Goal: Navigation & Orientation: Find specific page/section

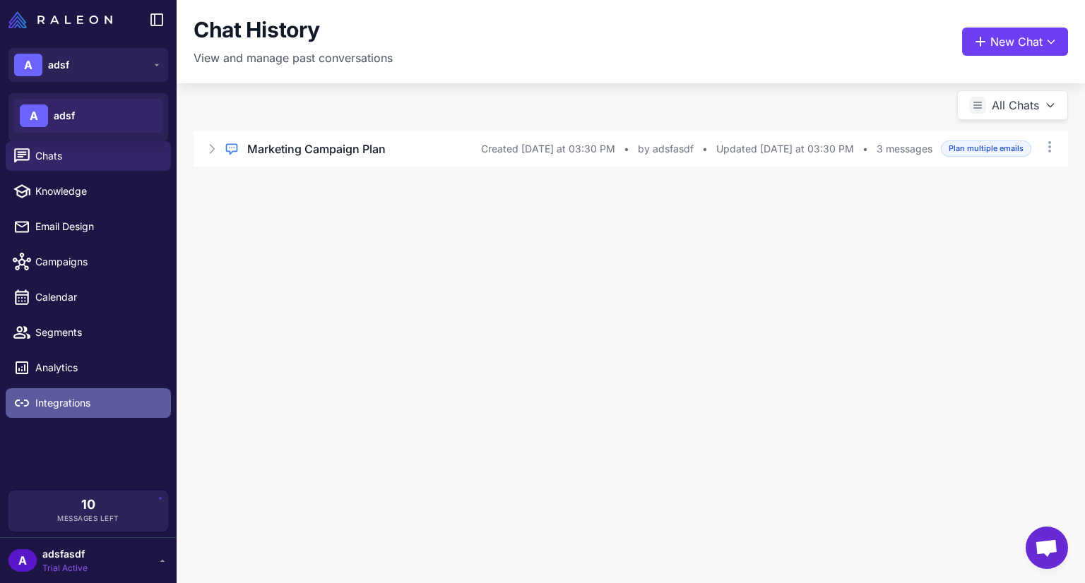
click at [92, 400] on span "Integrations" at bounding box center [97, 404] width 124 height 16
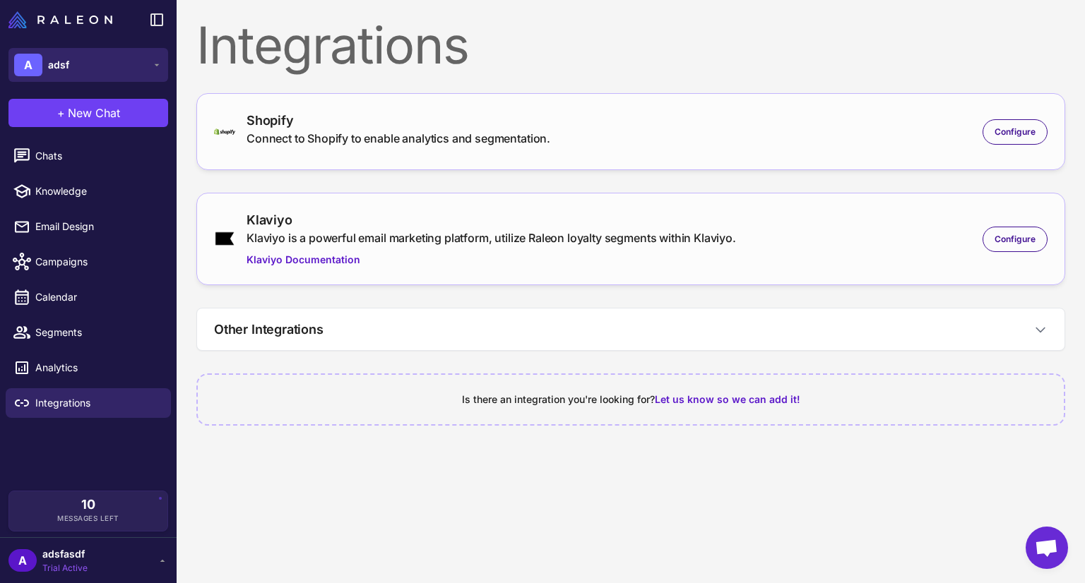
click at [20, 66] on div "A" at bounding box center [28, 65] width 28 height 23
click at [161, 69] on icon at bounding box center [156, 64] width 11 height 11
click at [160, 64] on icon at bounding box center [156, 64] width 11 height 11
click at [167, 562] on icon at bounding box center [162, 560] width 11 height 11
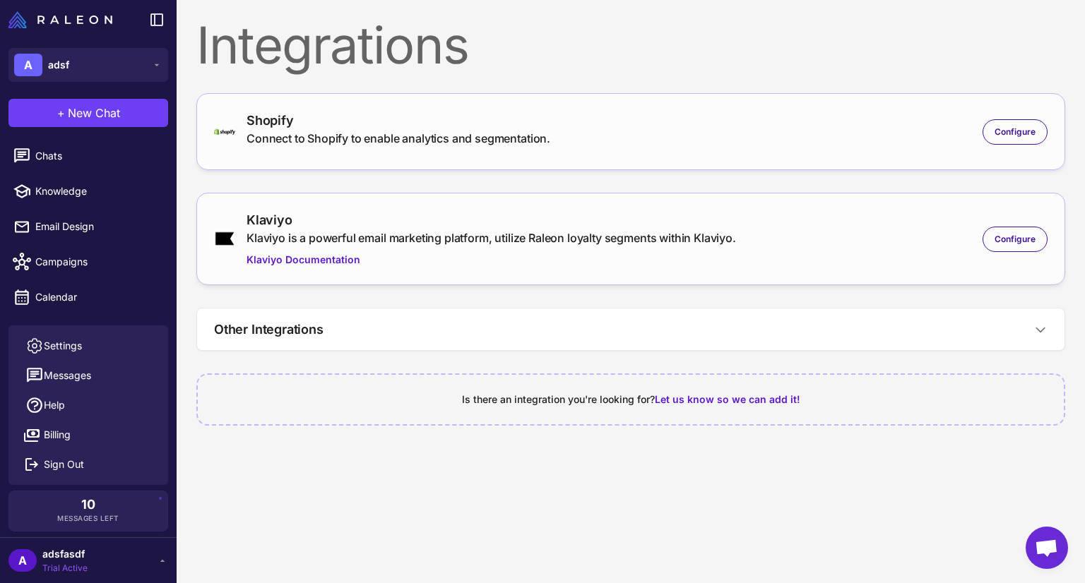
click at [165, 562] on icon at bounding box center [162, 560] width 11 height 11
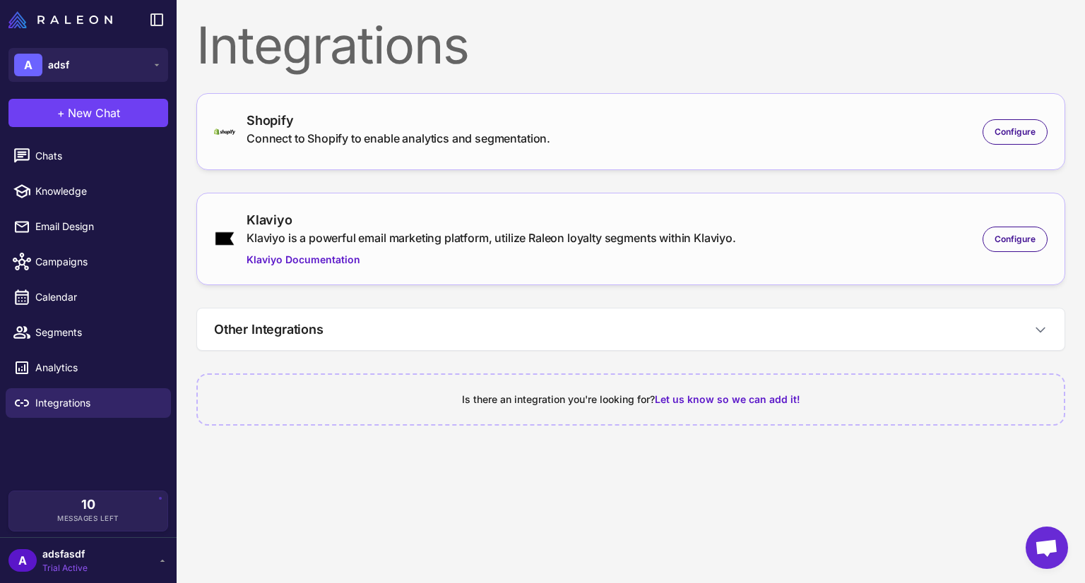
click at [165, 562] on icon at bounding box center [162, 560] width 11 height 11
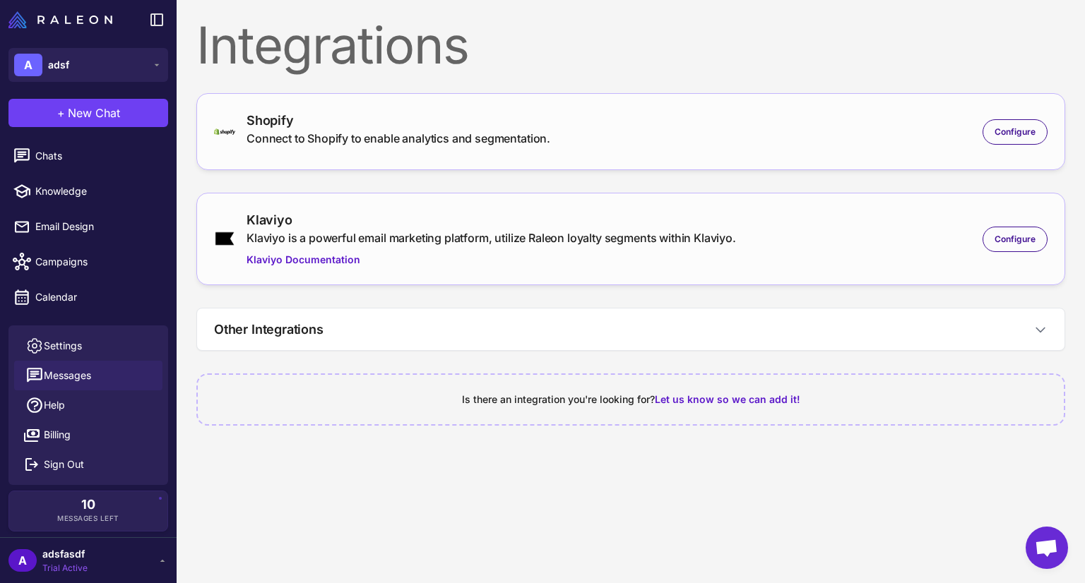
click at [104, 372] on button "Messages" at bounding box center [88, 376] width 148 height 30
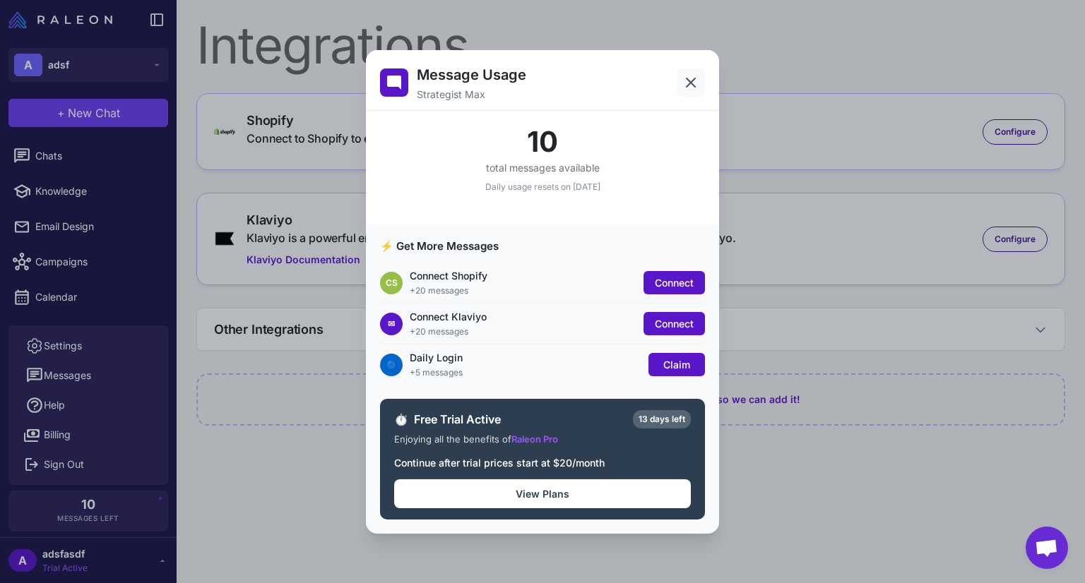
drag, startPoint x: 701, startPoint y: 82, endPoint x: 398, endPoint y: 258, distance: 349.8
click at [701, 82] on button at bounding box center [691, 83] width 28 height 28
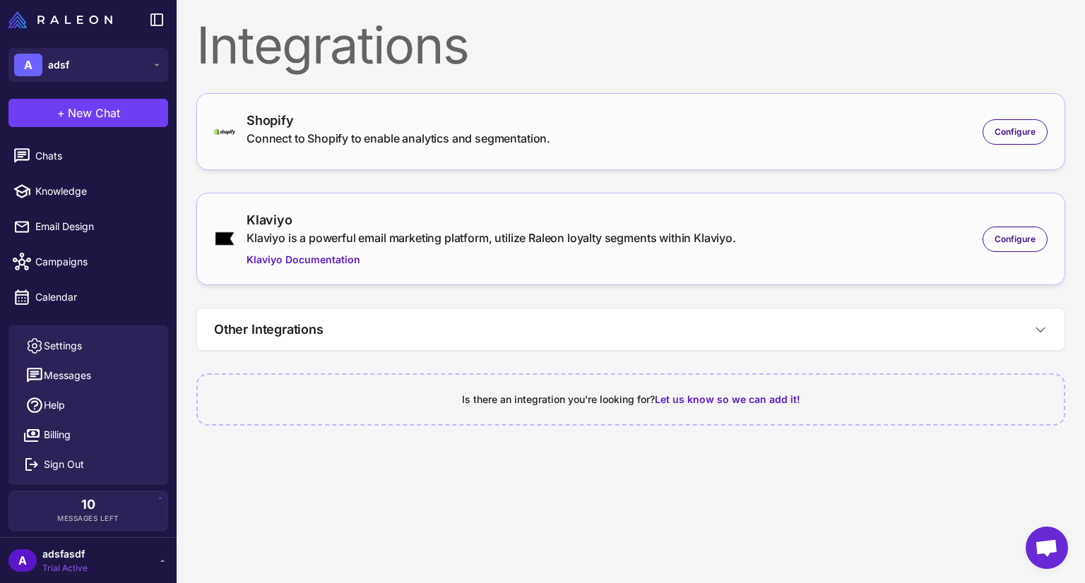
click at [161, 556] on icon at bounding box center [162, 560] width 11 height 11
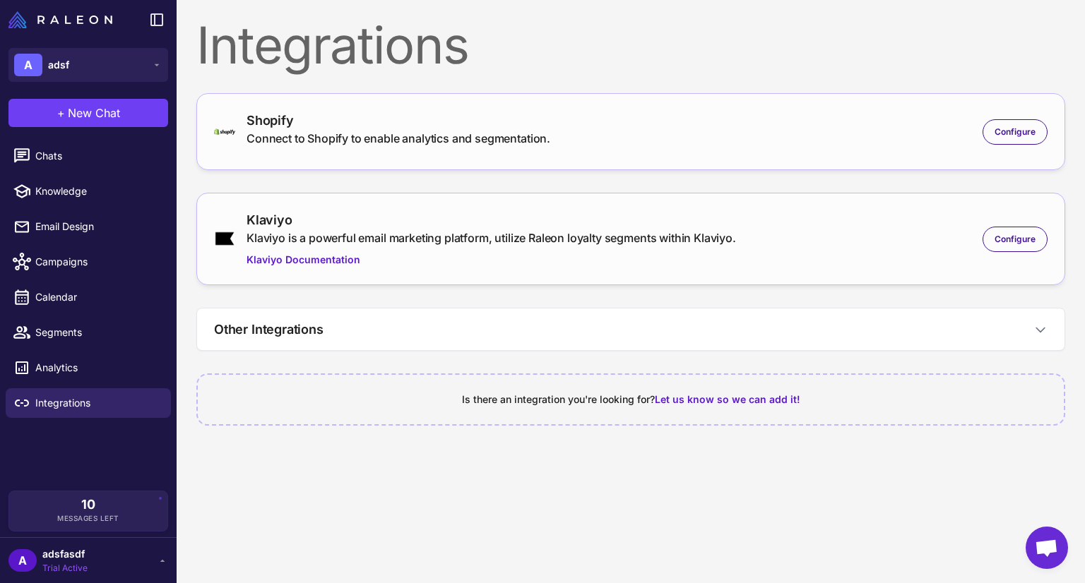
click at [158, 559] on icon at bounding box center [162, 560] width 11 height 11
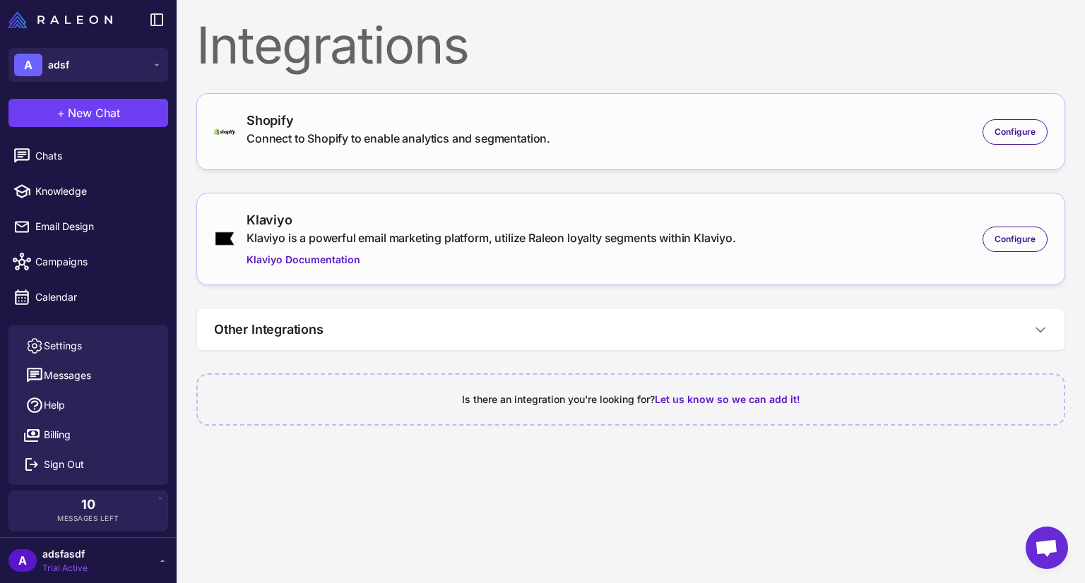
drag, startPoint x: 149, startPoint y: 20, endPoint x: 158, endPoint y: 24, distance: 10.1
click at [150, 18] on icon at bounding box center [156, 19] width 17 height 17
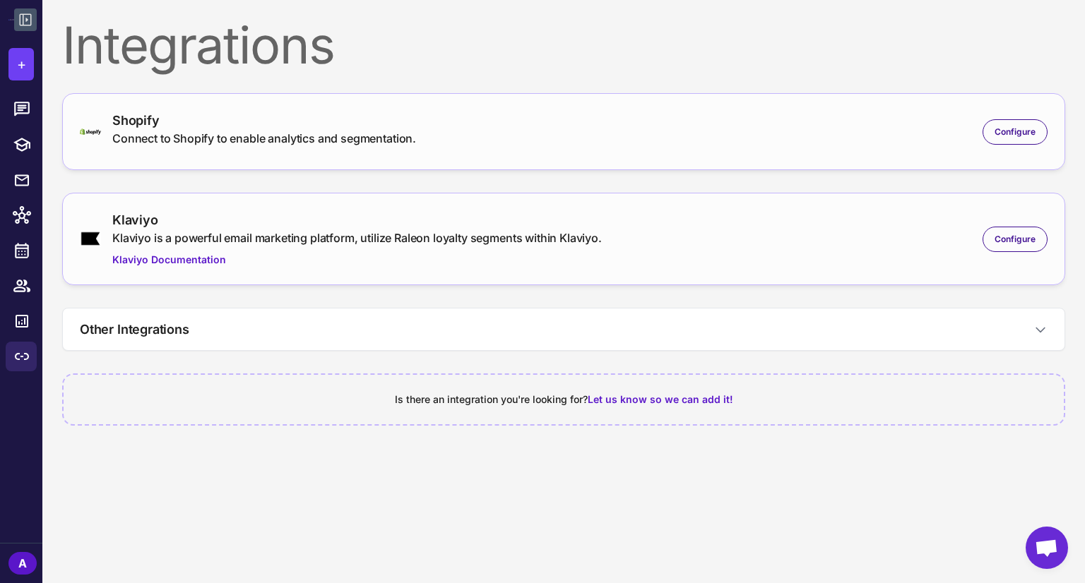
click at [25, 15] on icon at bounding box center [25, 19] width 17 height 17
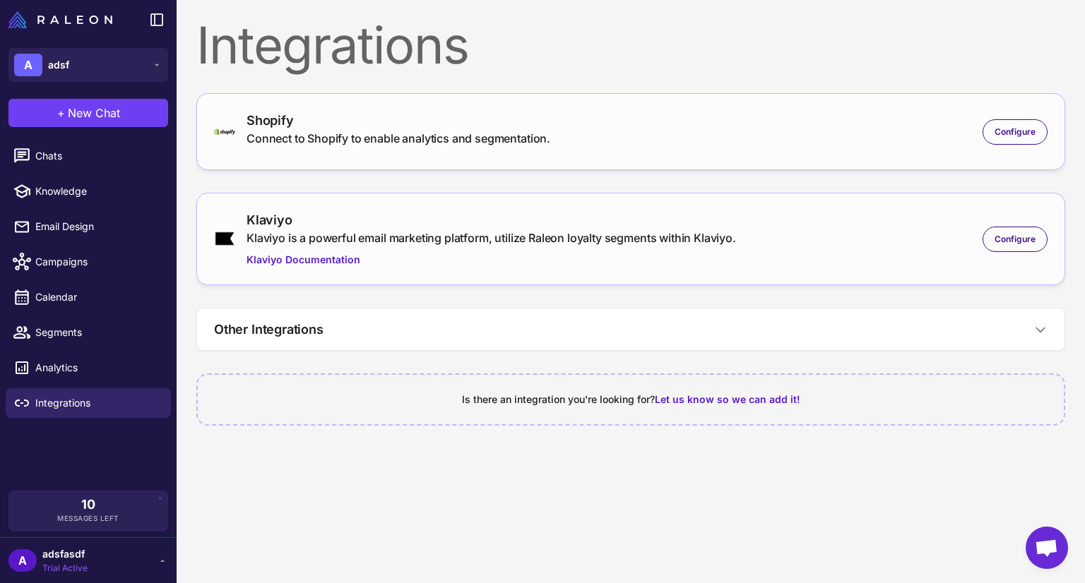
click at [160, 18] on icon at bounding box center [156, 19] width 17 height 17
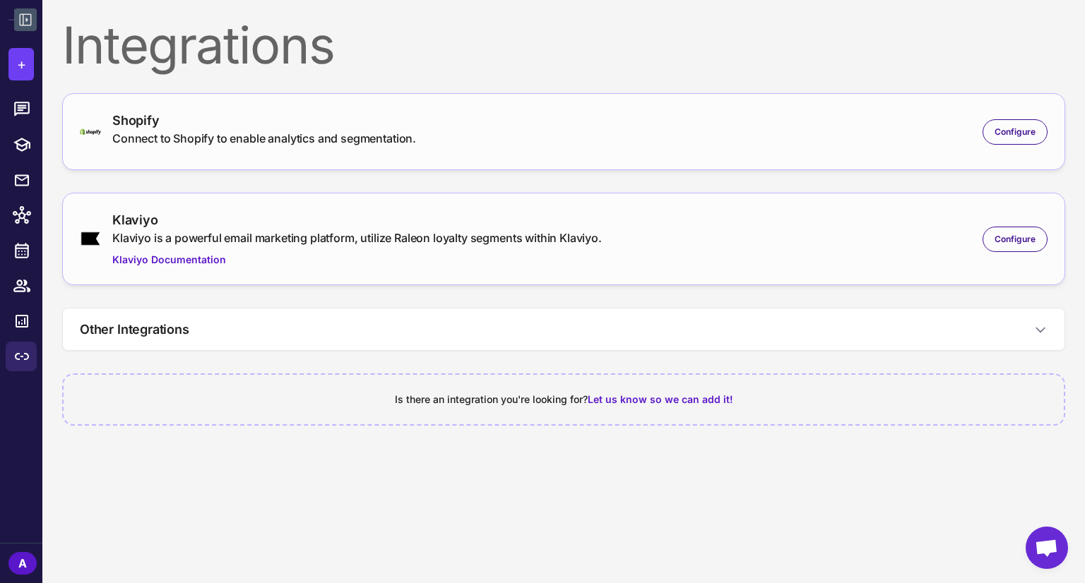
click at [26, 15] on icon at bounding box center [26, 20] width 12 height 12
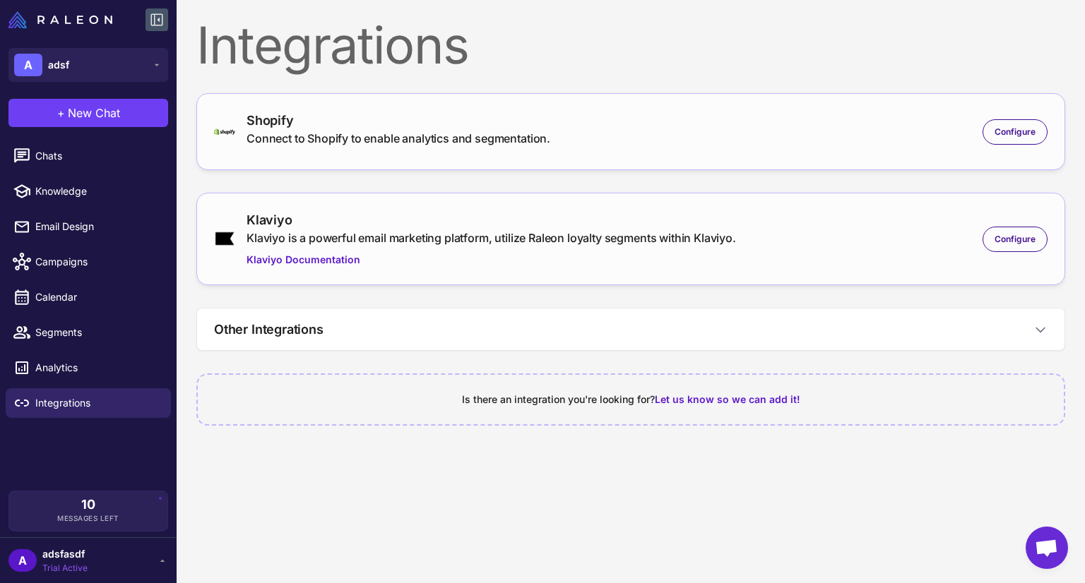
click at [158, 24] on icon at bounding box center [156, 19] width 17 height 17
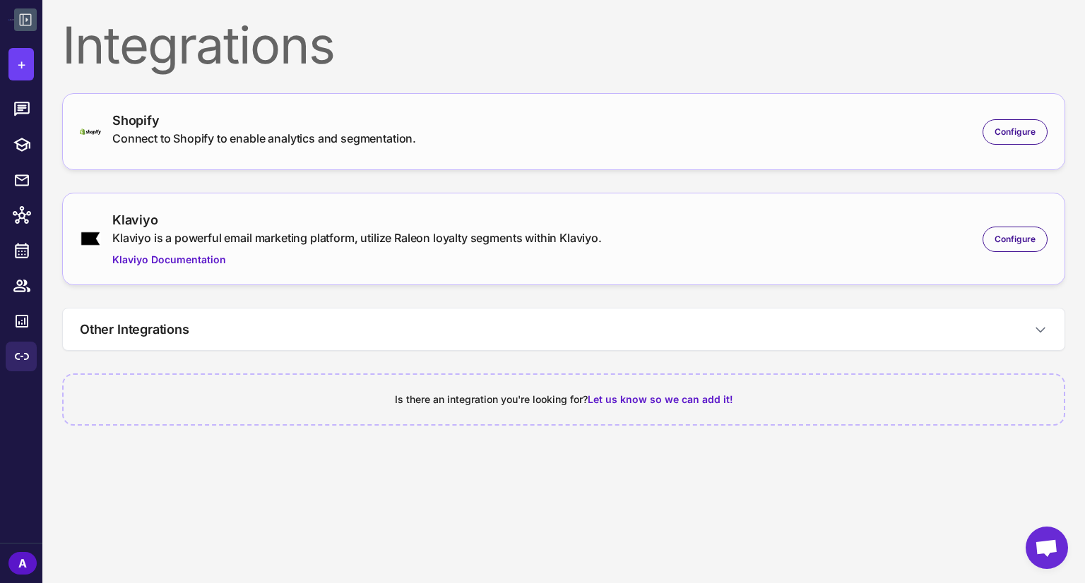
click at [40, 25] on div at bounding box center [21, 20] width 42 height 40
click at [36, 18] on button at bounding box center [25, 19] width 23 height 23
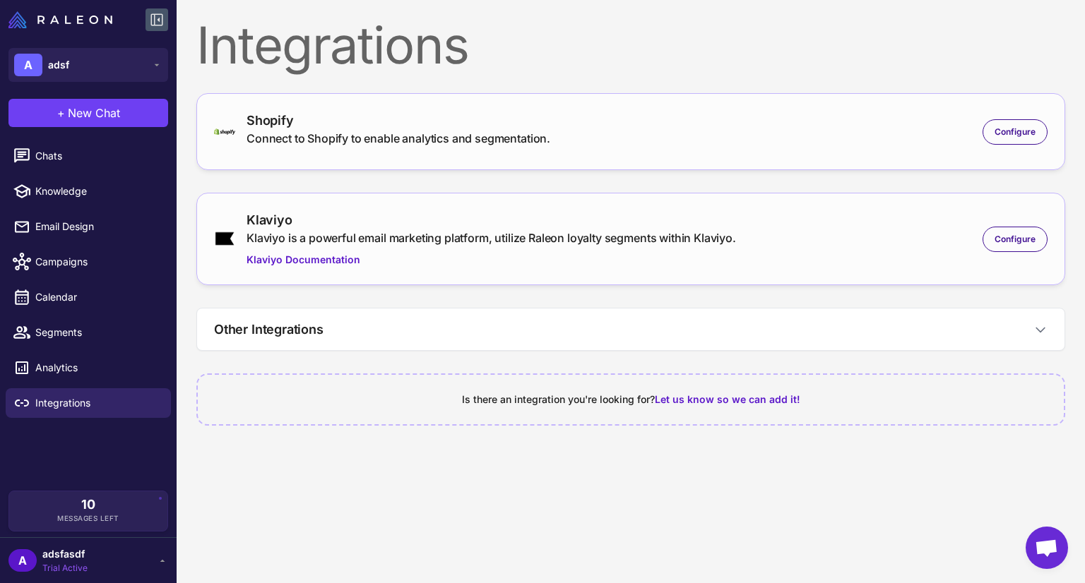
click at [159, 23] on icon at bounding box center [156, 19] width 17 height 17
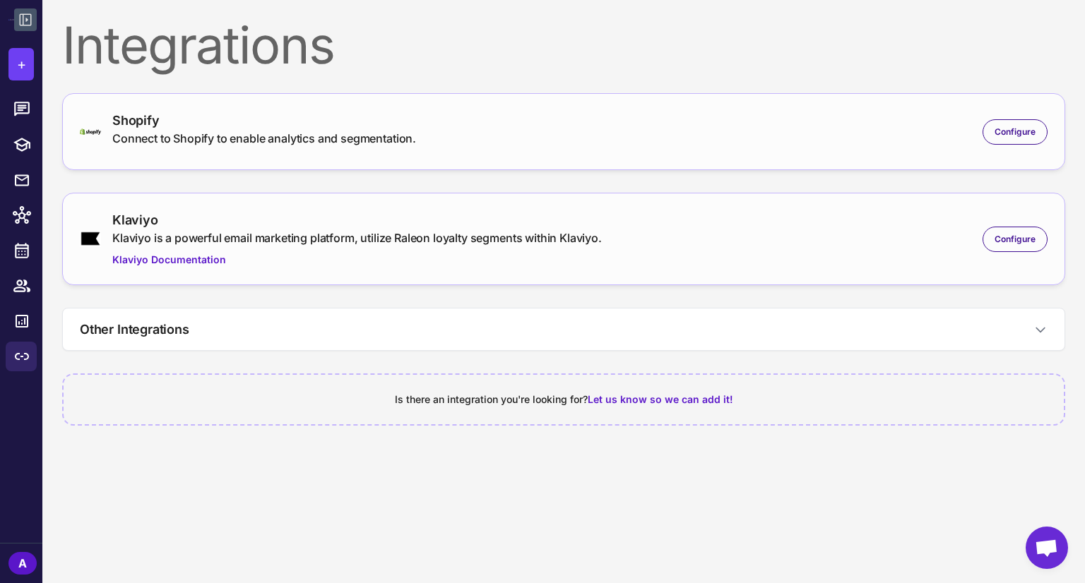
click at [373, 43] on div "Integrations" at bounding box center [563, 45] width 1003 height 51
click at [11, 18] on div at bounding box center [21, 20] width 42 height 40
click at [26, 18] on icon at bounding box center [26, 20] width 12 height 12
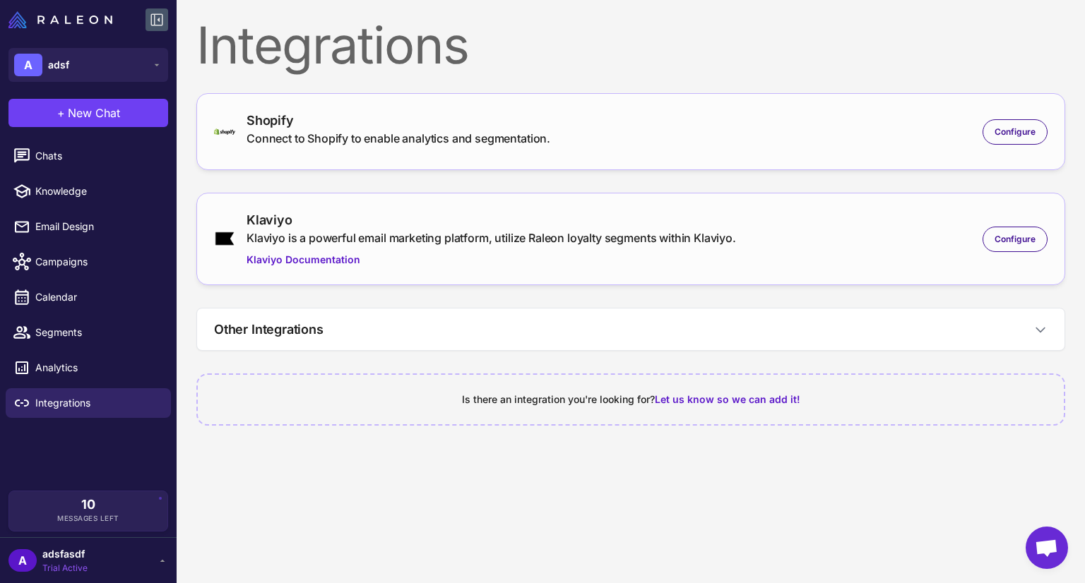
click at [170, 11] on div at bounding box center [88, 20] width 177 height 40
drag, startPoint x: 158, startPoint y: 19, endPoint x: 134, endPoint y: 46, distance: 35.5
click at [155, 19] on icon at bounding box center [156, 19] width 17 height 17
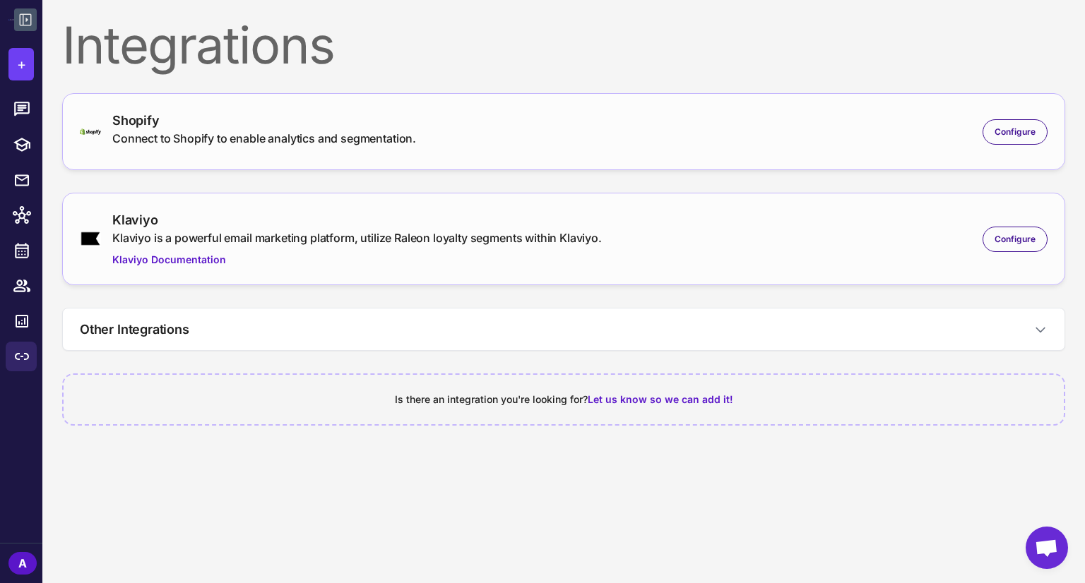
click at [32, 12] on icon at bounding box center [25, 19] width 17 height 17
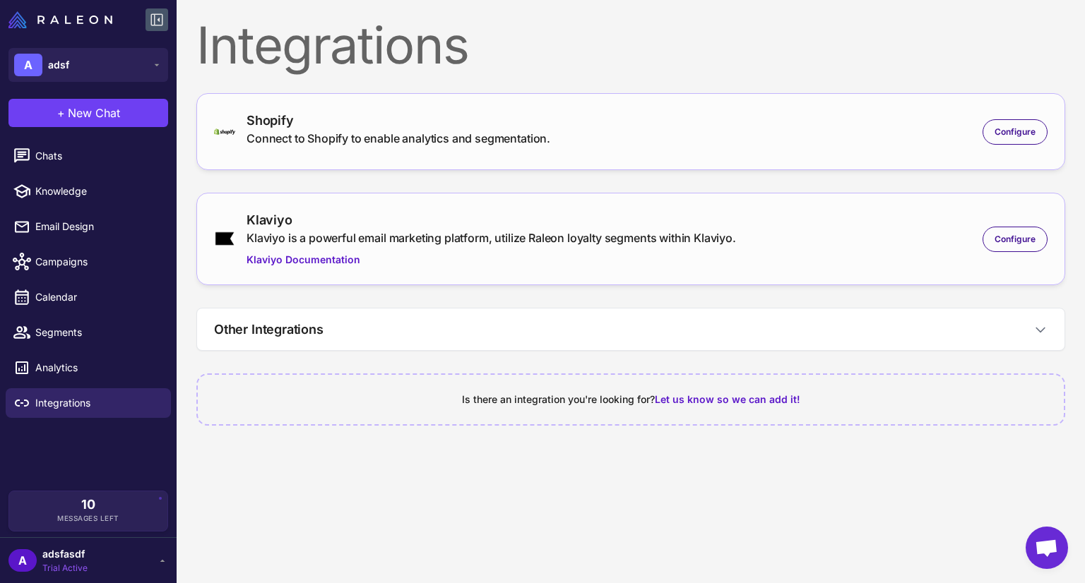
click at [158, 18] on icon at bounding box center [156, 19] width 17 height 17
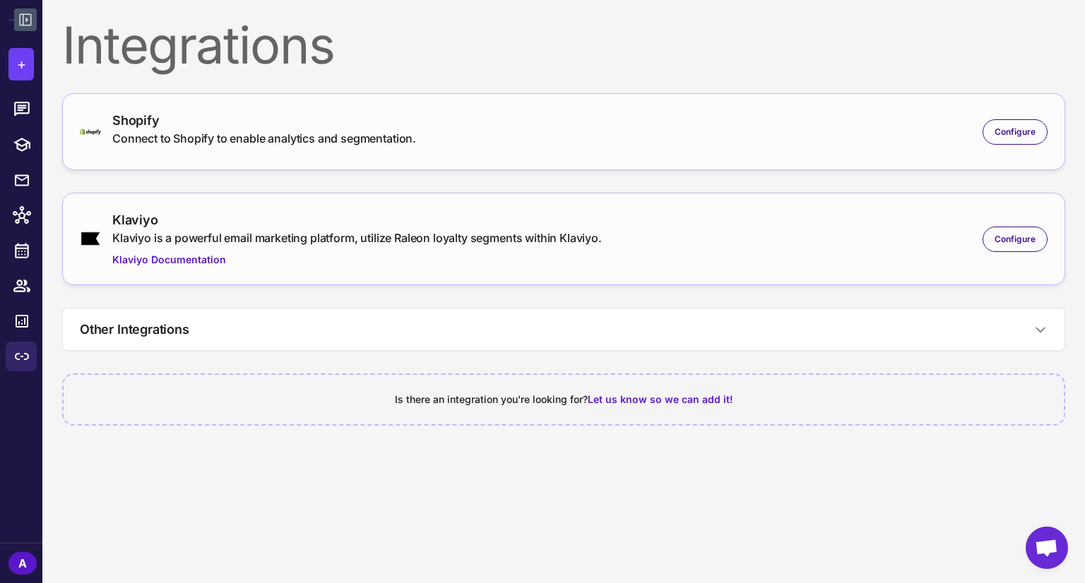
click at [25, 21] on icon at bounding box center [25, 19] width 17 height 17
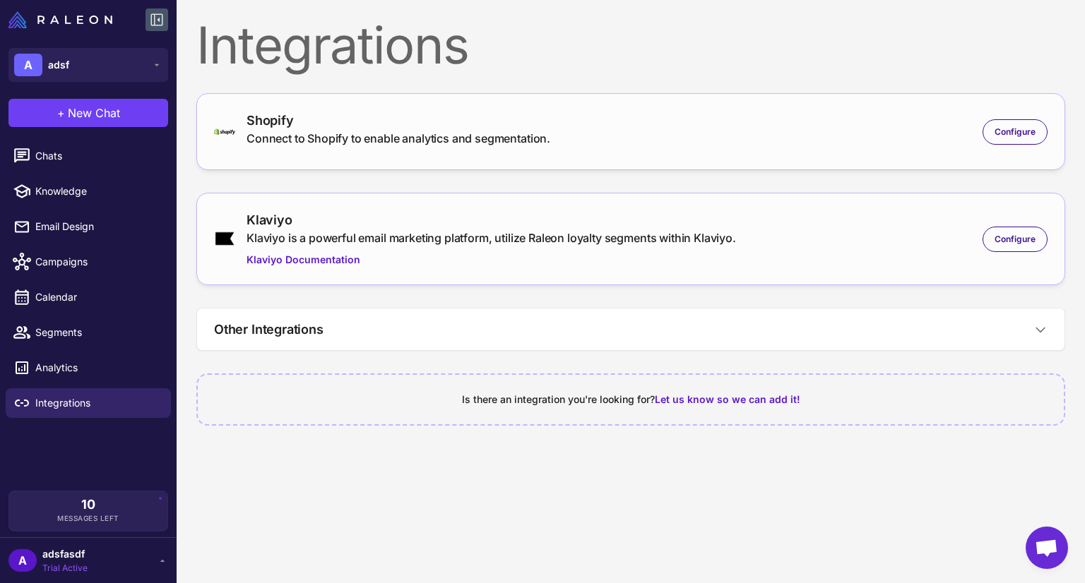
click at [159, 16] on icon at bounding box center [156, 19] width 17 height 17
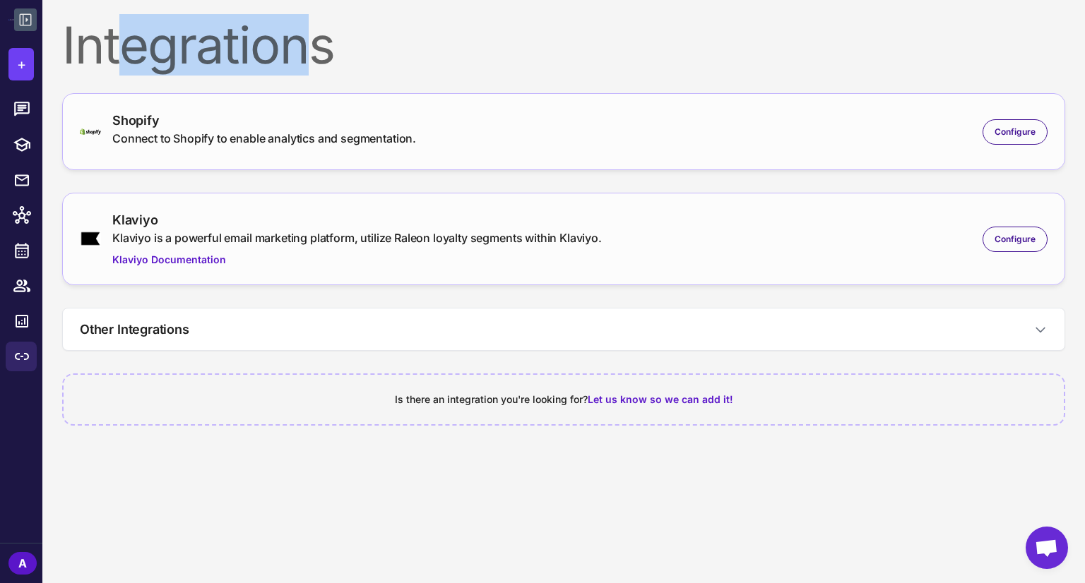
drag, startPoint x: 132, startPoint y: 65, endPoint x: 398, endPoint y: 61, distance: 266.3
click at [326, 61] on div "Integrations" at bounding box center [563, 45] width 1003 height 51
click at [429, 61] on div "Integrations" at bounding box center [563, 45] width 1003 height 51
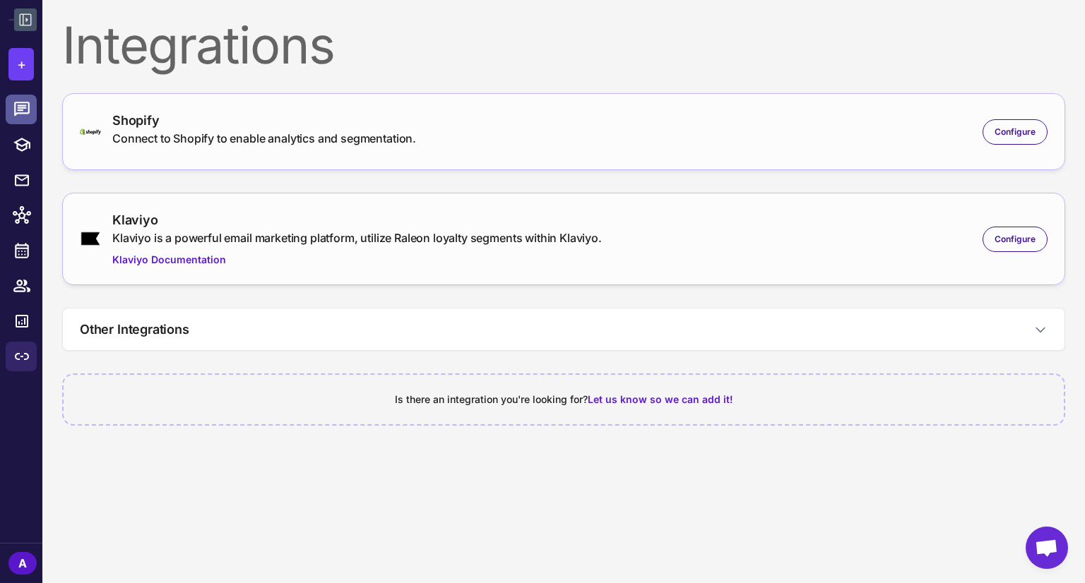
click at [11, 110] on link at bounding box center [21, 110] width 31 height 30
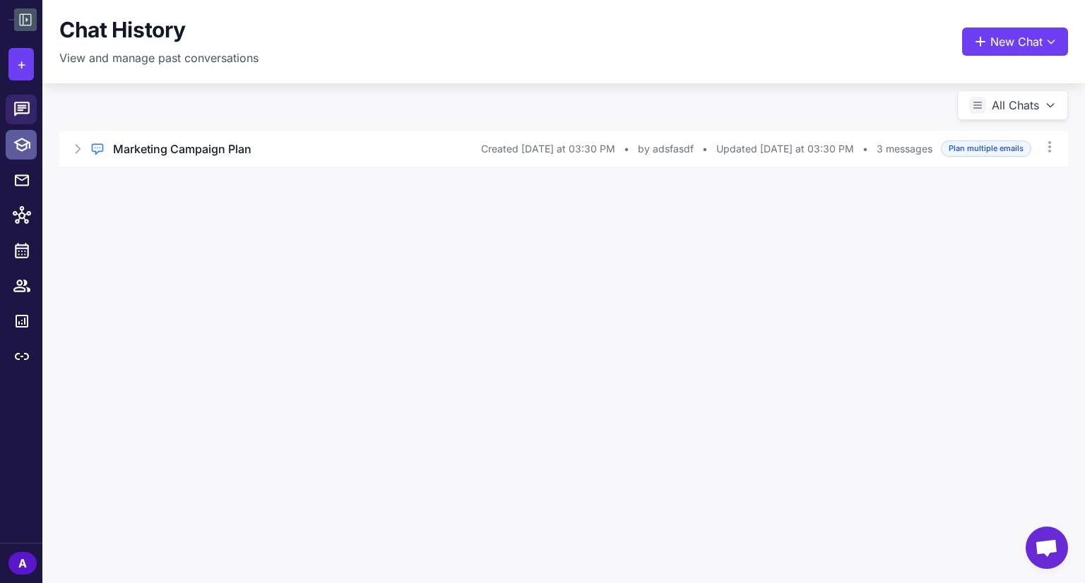
click at [20, 155] on link at bounding box center [21, 145] width 31 height 30
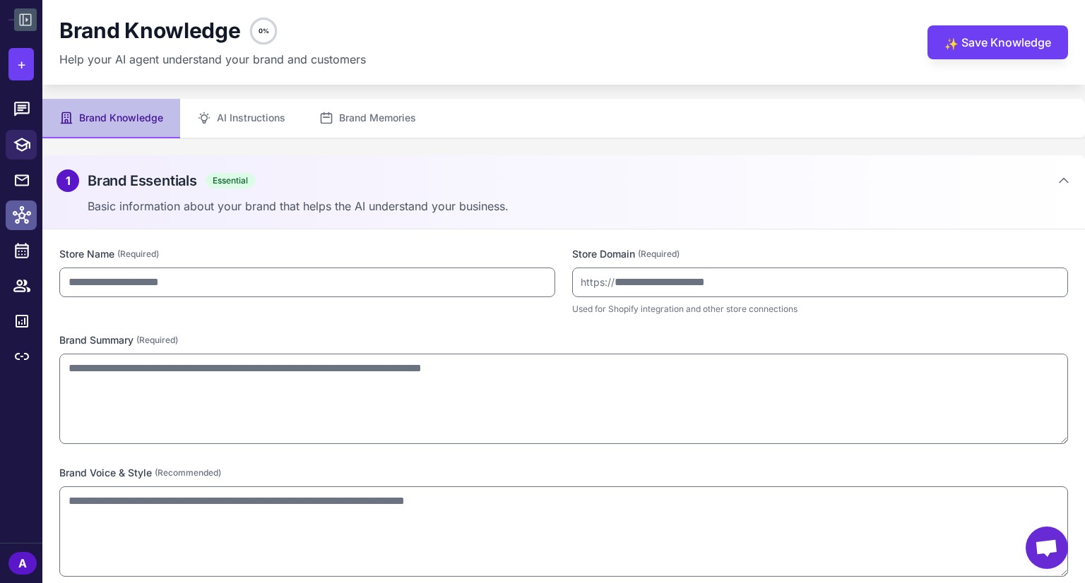
click at [24, 207] on icon at bounding box center [22, 215] width 18 height 18
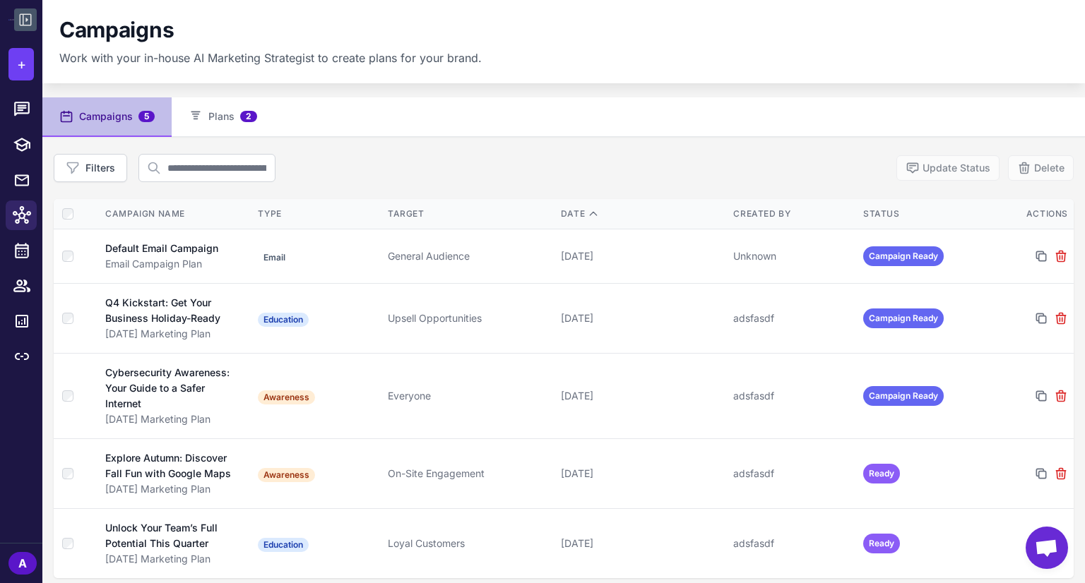
click at [34, 244] on div at bounding box center [26, 251] width 18 height 18
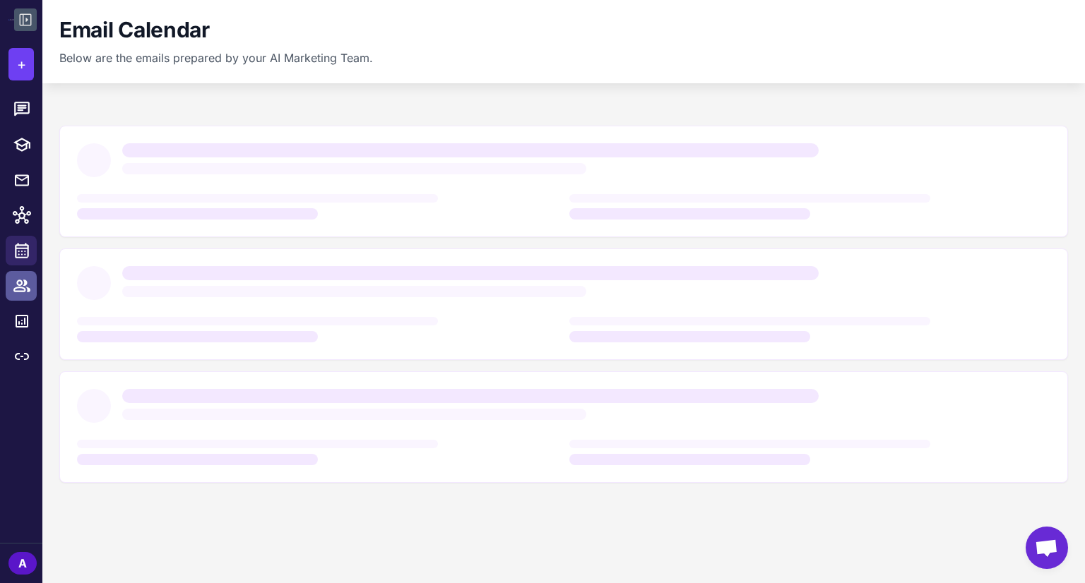
click at [31, 281] on div at bounding box center [26, 286] width 18 height 18
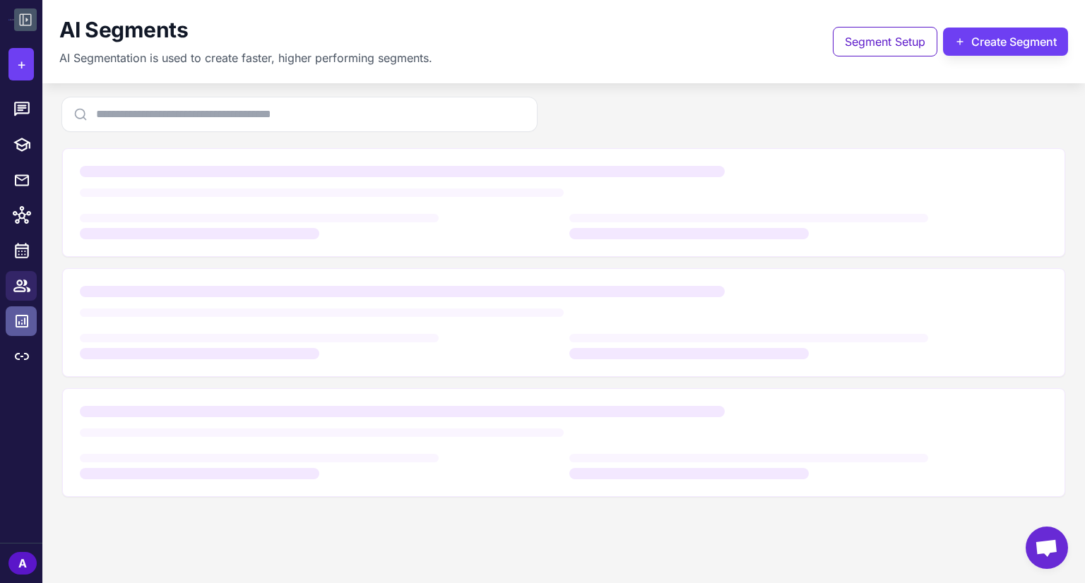
click at [11, 324] on link at bounding box center [21, 322] width 31 height 30
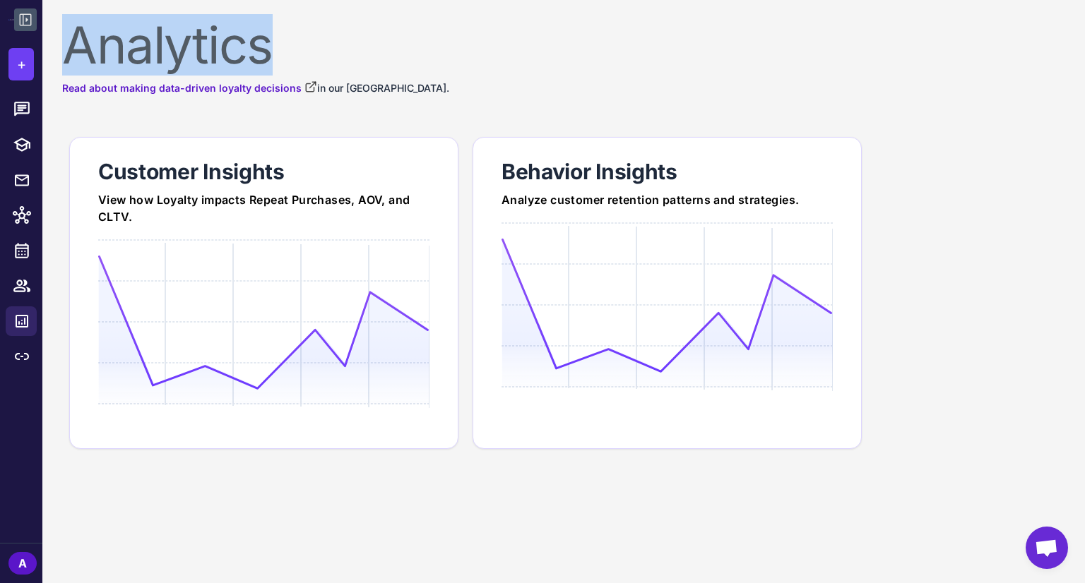
drag, startPoint x: 68, startPoint y: 49, endPoint x: 424, endPoint y: 51, distance: 356.0
click at [332, 46] on div "Analytics" at bounding box center [563, 45] width 1003 height 51
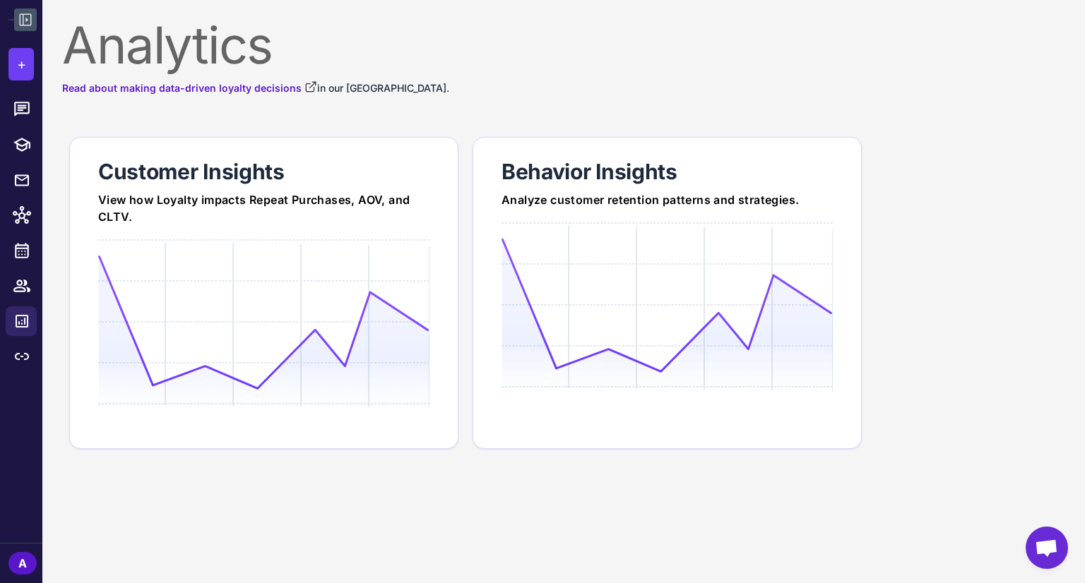
click at [641, 120] on div "Analytics Read about making data-driven loyalty decisions in our Loyalty Academ…" at bounding box center [563, 238] width 1003 height 437
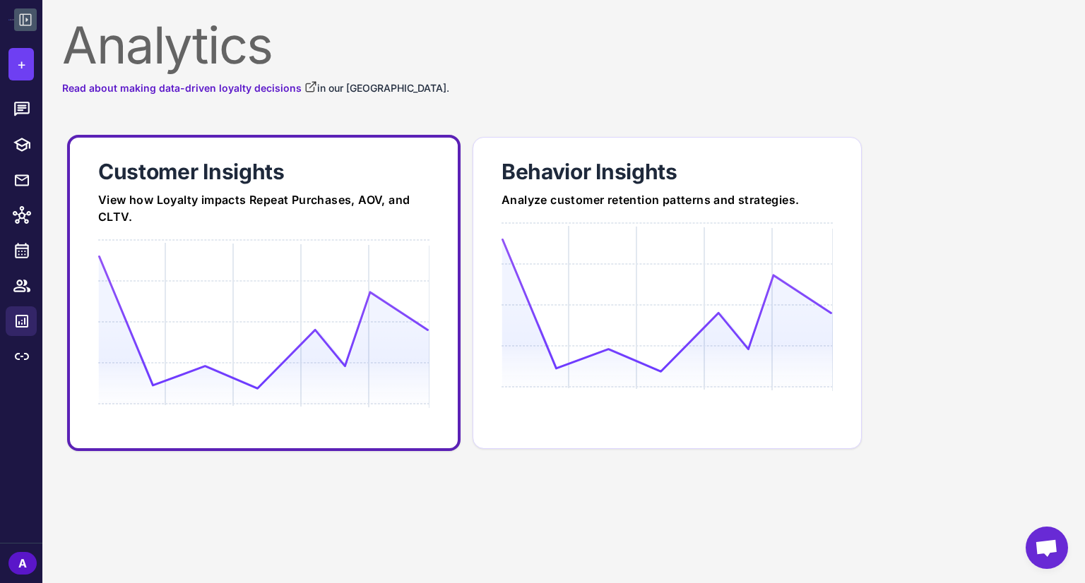
click at [326, 237] on link "Customer Insights View how Loyalty impacts Repeat Purchases, AOV, and CLTV." at bounding box center [263, 293] width 393 height 316
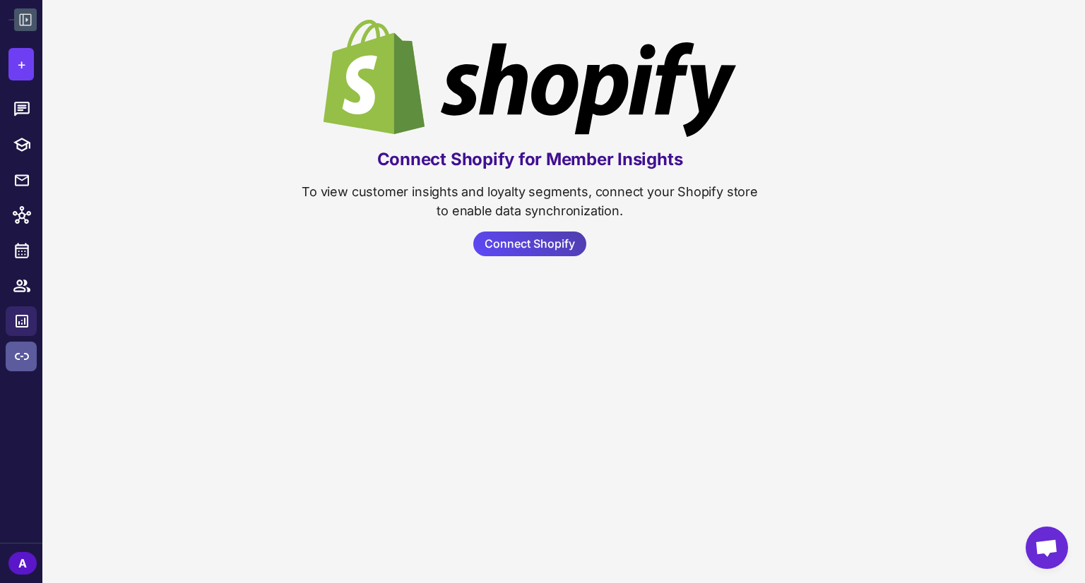
click at [15, 348] on icon at bounding box center [21, 356] width 17 height 17
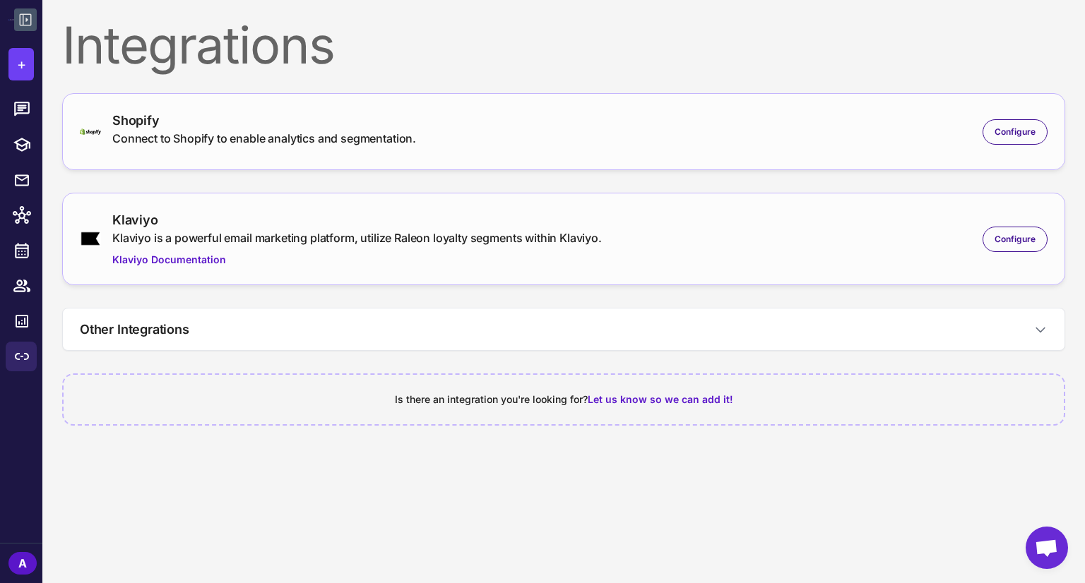
click at [599, 43] on div "Integrations" at bounding box center [563, 45] width 1003 height 51
